Goal: Information Seeking & Learning: Learn about a topic

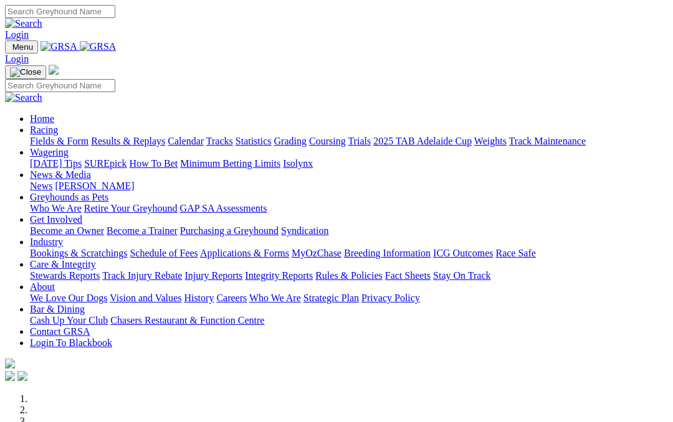
click at [58, 125] on link "Racing" at bounding box center [44, 130] width 28 height 11
click at [160, 136] on link "Results & Replays" at bounding box center [128, 141] width 74 height 11
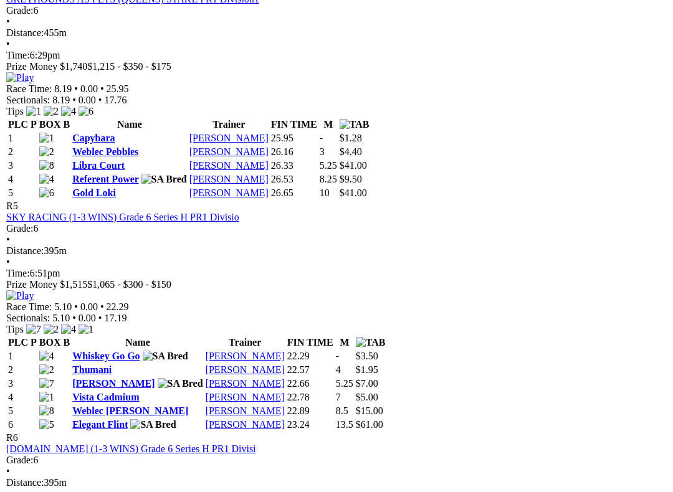
scroll to position [1348, 0]
